Goal: Obtain resource: Download file/media

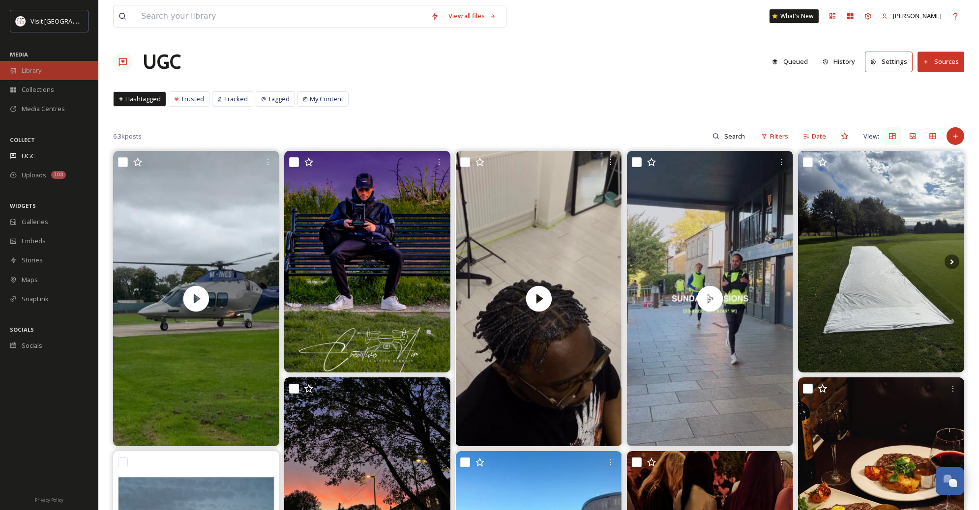
click at [40, 72] on span "Library" at bounding box center [32, 70] width 20 height 9
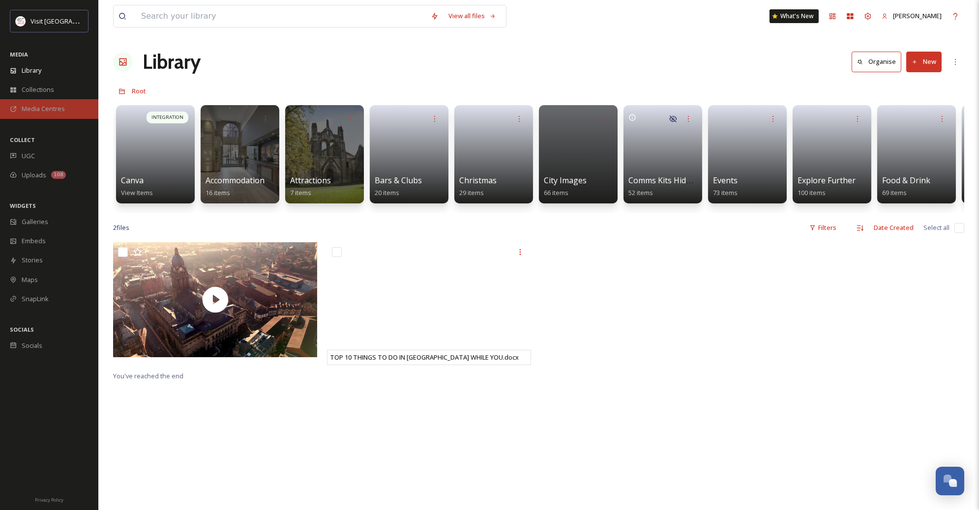
click at [47, 107] on span "Media Centres" at bounding box center [43, 108] width 43 height 9
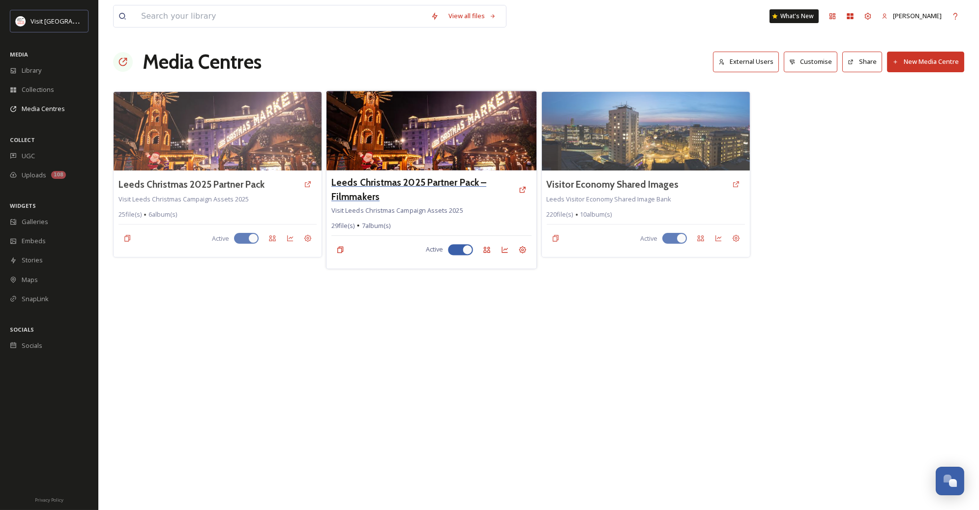
click at [435, 178] on h3 "Leeds Christmas 2025 Partner Pack – Filmmakers" at bounding box center [422, 189] width 182 height 29
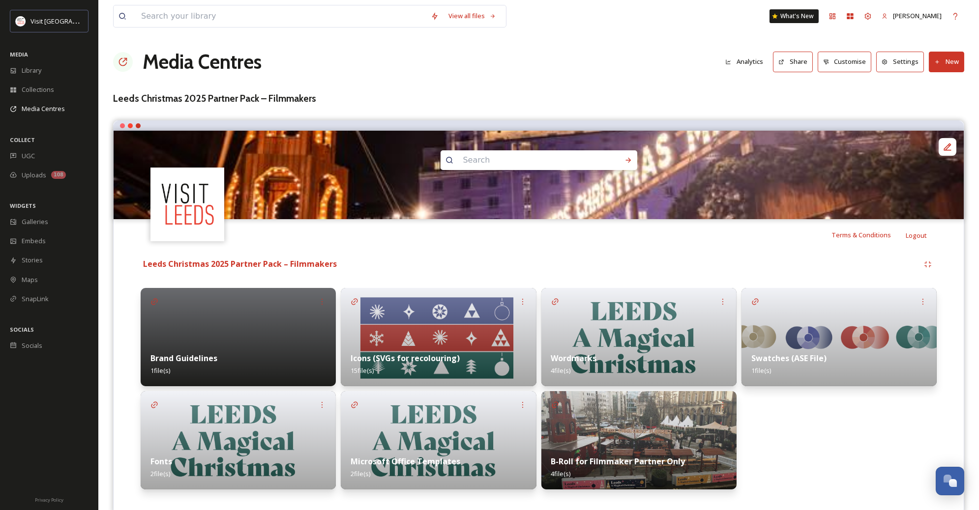
click at [793, 63] on button "Share" at bounding box center [793, 62] width 40 height 20
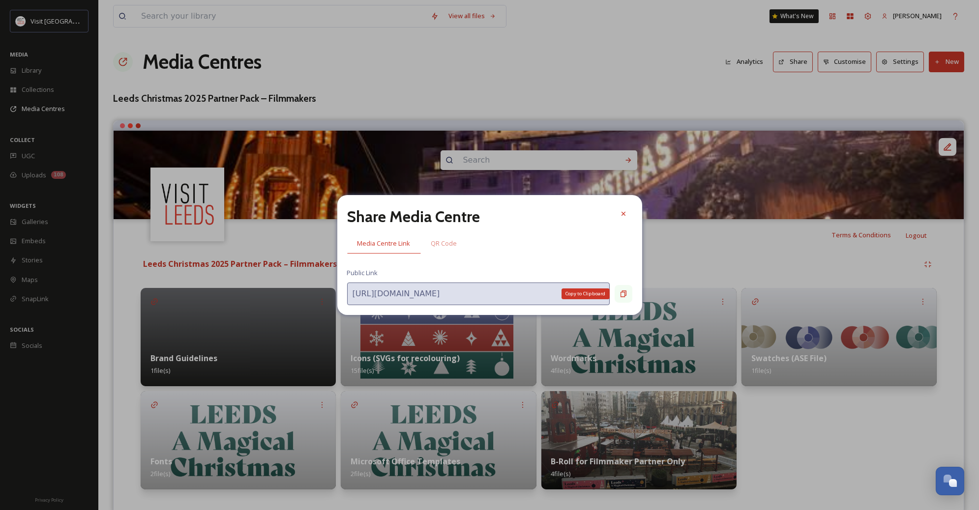
click at [619, 291] on icon at bounding box center [623, 294] width 8 height 8
